Goal: Navigation & Orientation: Understand site structure

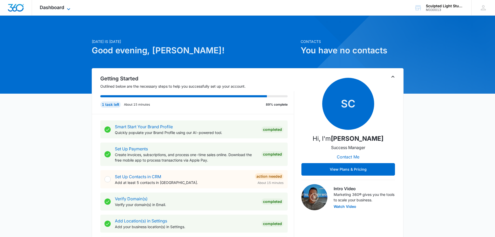
click at [68, 8] on icon at bounding box center [69, 9] width 6 height 6
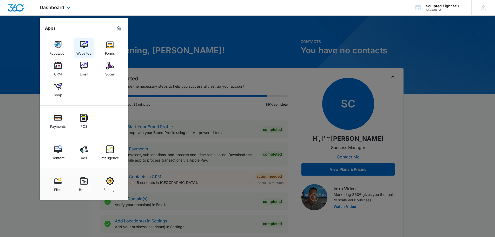
click at [83, 44] on img at bounding box center [84, 45] width 8 height 8
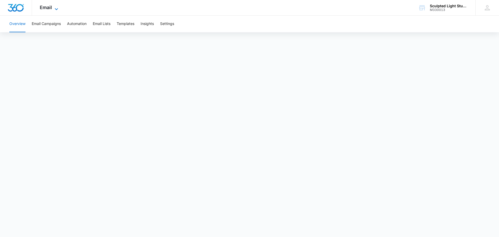
click at [59, 9] on icon at bounding box center [56, 9] width 6 height 6
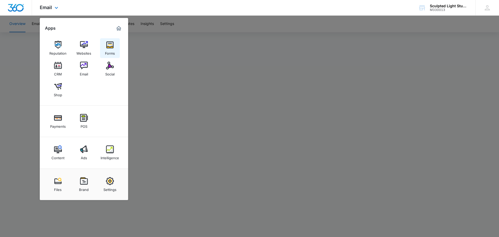
click at [107, 45] on img at bounding box center [110, 45] width 8 height 8
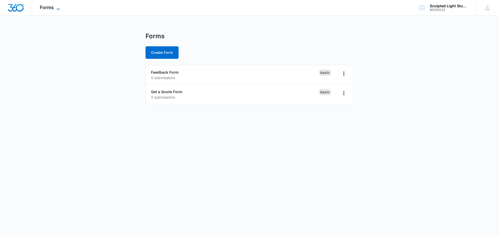
click at [56, 9] on icon at bounding box center [58, 9] width 6 height 6
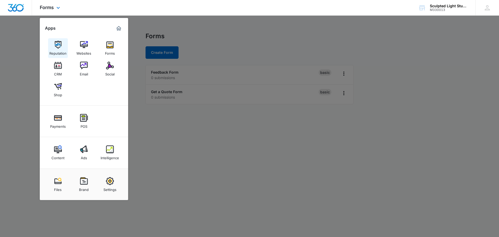
click at [62, 40] on link "Reputation" at bounding box center [58, 48] width 20 height 20
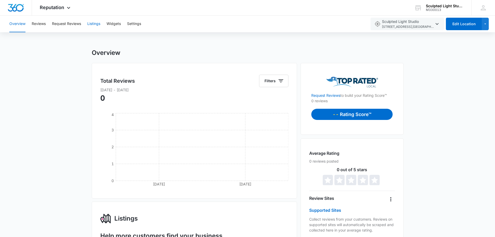
click at [97, 23] on button "Listings" at bounding box center [93, 24] width 13 height 17
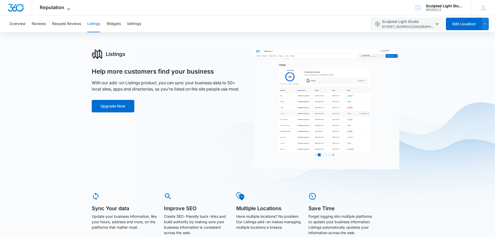
click at [59, 6] on span "Reputation" at bounding box center [52, 7] width 24 height 5
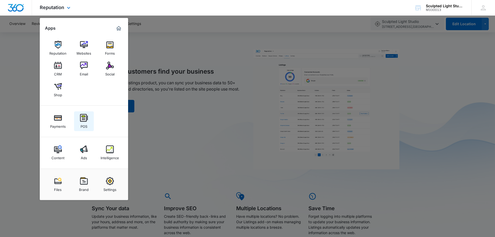
click at [89, 120] on link "POS" at bounding box center [84, 121] width 20 height 20
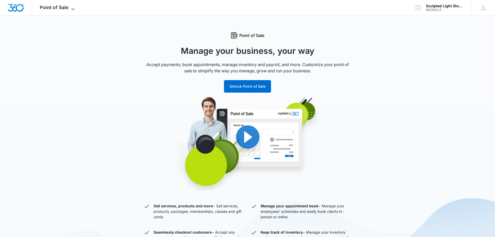
click at [70, 10] on icon at bounding box center [73, 9] width 6 height 6
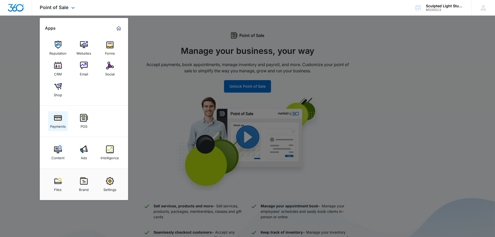
click at [58, 120] on img at bounding box center [58, 118] width 8 height 8
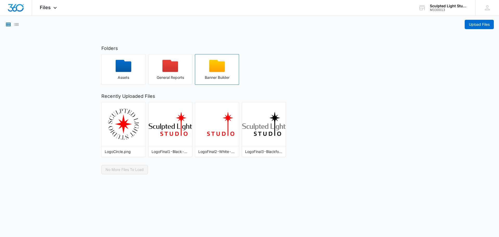
click at [218, 77] on div "Banner Builder" at bounding box center [217, 77] width 44 height 4
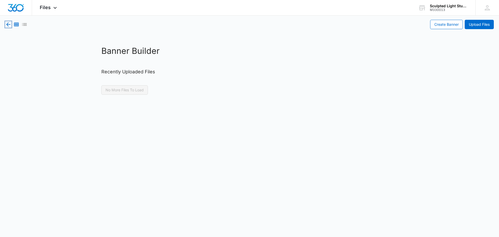
click at [9, 25] on icon "button" at bounding box center [8, 24] width 6 height 6
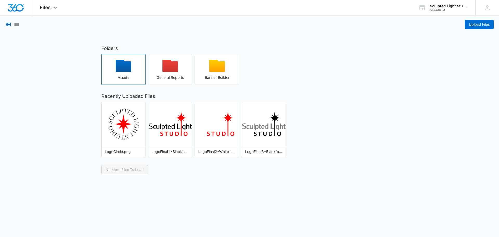
click at [135, 72] on div "button" at bounding box center [124, 68] width 44 height 16
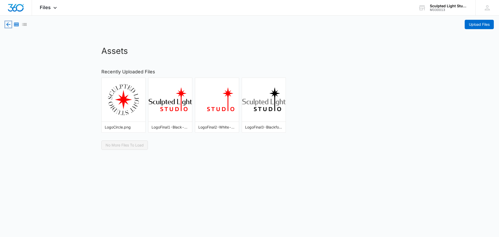
click at [9, 24] on icon "button" at bounding box center [8, 24] width 4 height 4
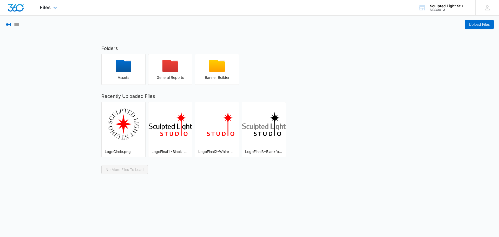
click at [50, 6] on div "Files Apps Reputation Websites Forms CRM Email Social Shop Payments POS Content…" at bounding box center [49, 7] width 34 height 15
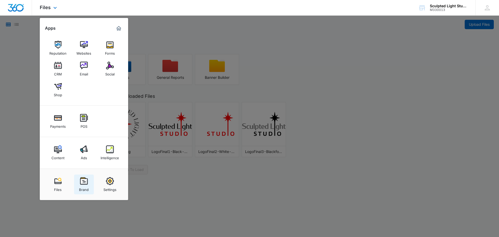
click at [85, 181] on img at bounding box center [84, 181] width 8 height 8
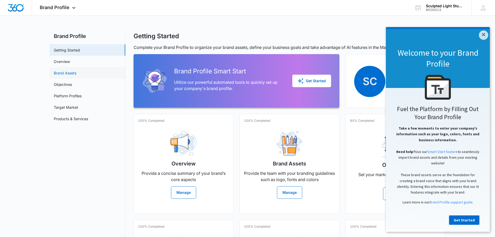
click at [74, 76] on link "Brand Assets" at bounding box center [65, 72] width 23 height 5
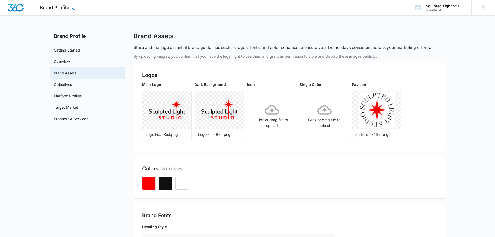
click at [61, 9] on span "Brand Profile" at bounding box center [55, 7] width 30 height 5
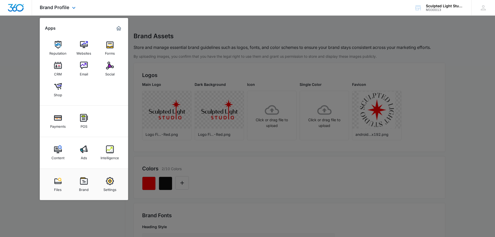
click at [121, 26] on img "Marketing 360® Dashboard" at bounding box center [119, 28] width 6 height 6
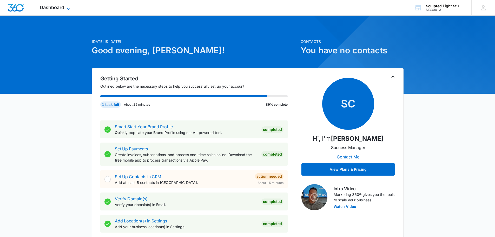
click at [59, 9] on span "Dashboard" at bounding box center [52, 7] width 24 height 5
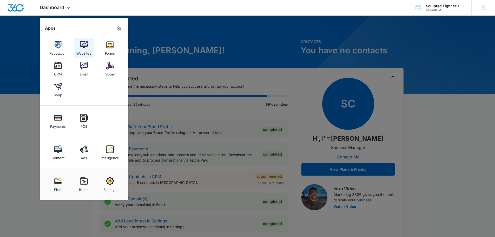
click at [84, 47] on img at bounding box center [84, 45] width 8 height 8
